Goal: Find specific page/section: Find specific page/section

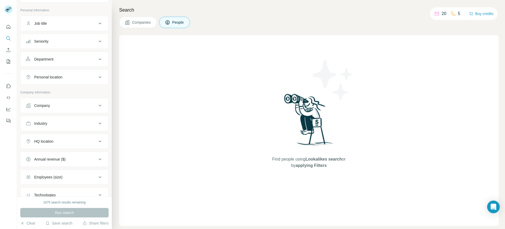
scroll to position [26, 0]
click at [97, 141] on icon at bounding box center [100, 141] width 6 height 6
click at [99, 141] on icon at bounding box center [100, 142] width 3 height 2
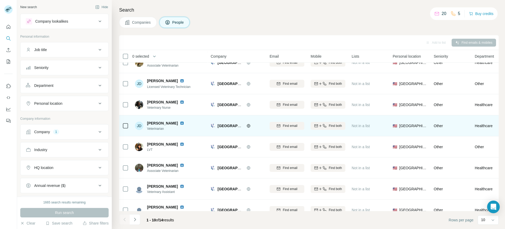
scroll to position [65, 0]
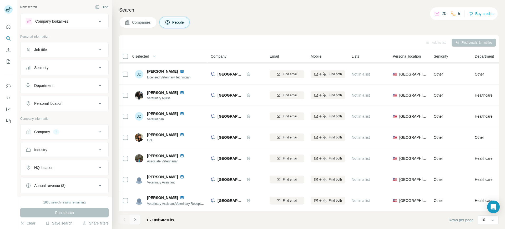
click at [136, 220] on icon "Navigate to next page" at bounding box center [134, 219] width 5 height 5
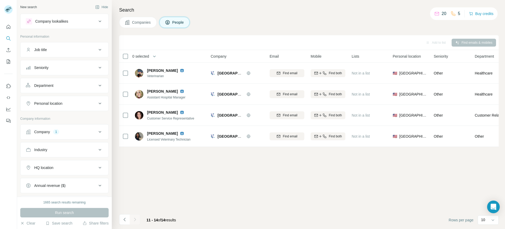
scroll to position [0, 0]
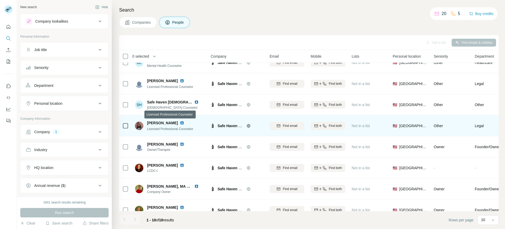
scroll to position [65, 0]
